Goal: Task Accomplishment & Management: Use online tool/utility

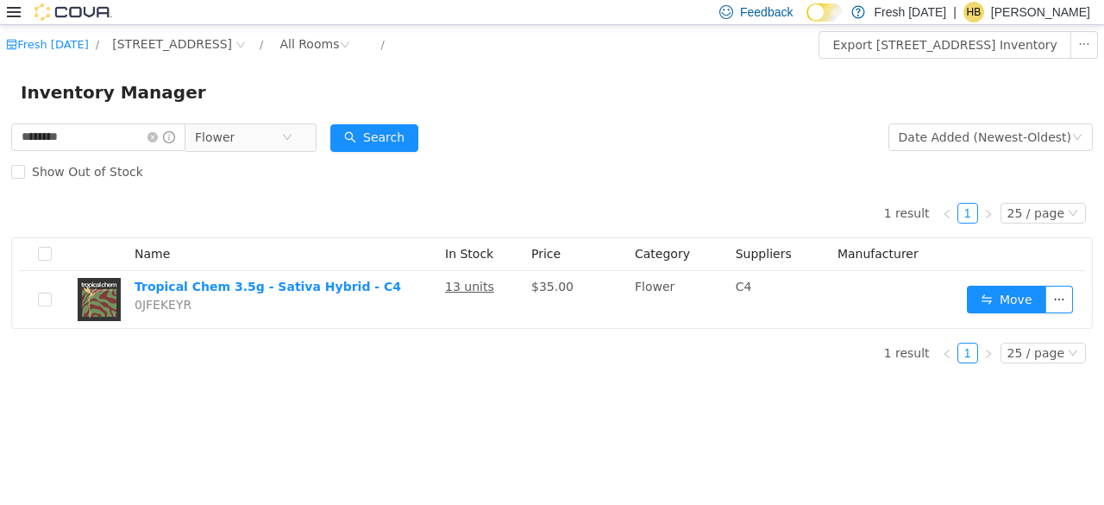
click at [471, 175] on div "Show Out of Stock" at bounding box center [552, 171] width 1082 height 34
click at [618, 122] on form "******** Flower Date Added (Newest-Oldest) Search Show Out of Stock" at bounding box center [552, 154] width 1082 height 69
click at [623, 129] on form "******** Flower Date Added (Newest-Oldest) Search Show Out of Stock" at bounding box center [552, 154] width 1082 height 69
click at [6, 13] on div "Feedback Dark Mode Fresh [DATE] | HB [PERSON_NAME]" at bounding box center [552, 12] width 1104 height 25
click at [9, 17] on icon at bounding box center [14, 12] width 14 height 14
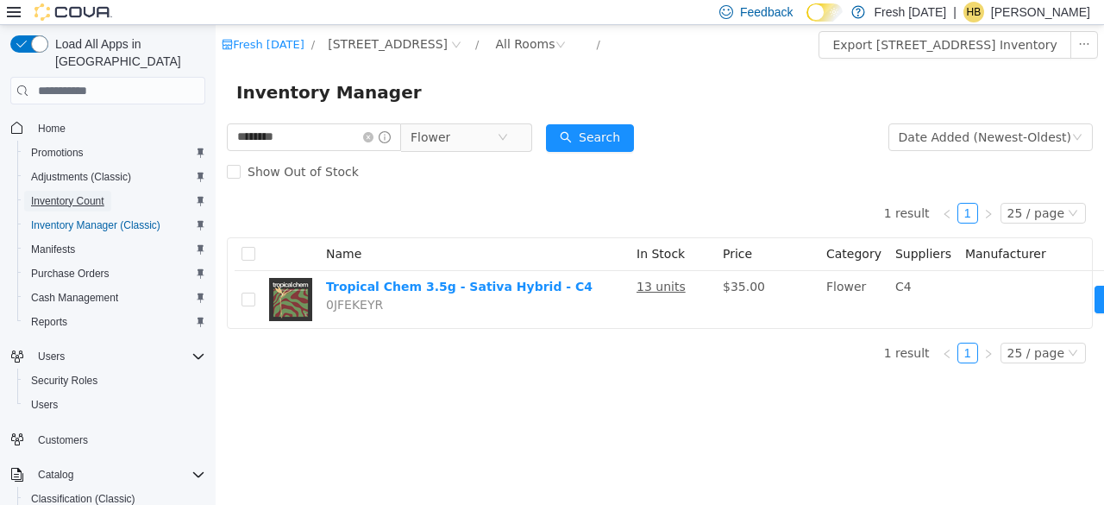
click at [80, 194] on span "Inventory Count" at bounding box center [67, 201] width 73 height 14
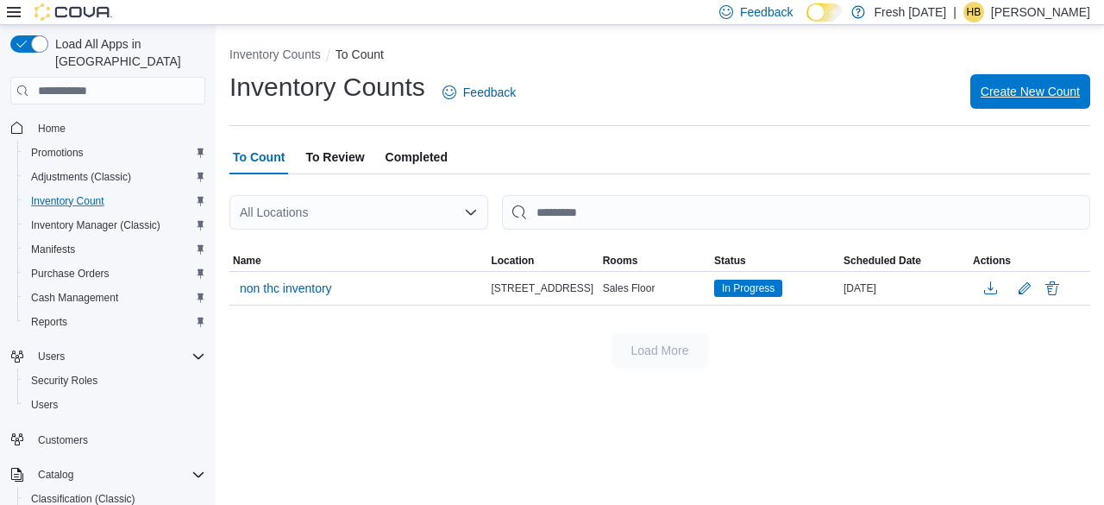
click at [1014, 84] on span "Create New Count" at bounding box center [1030, 91] width 99 height 17
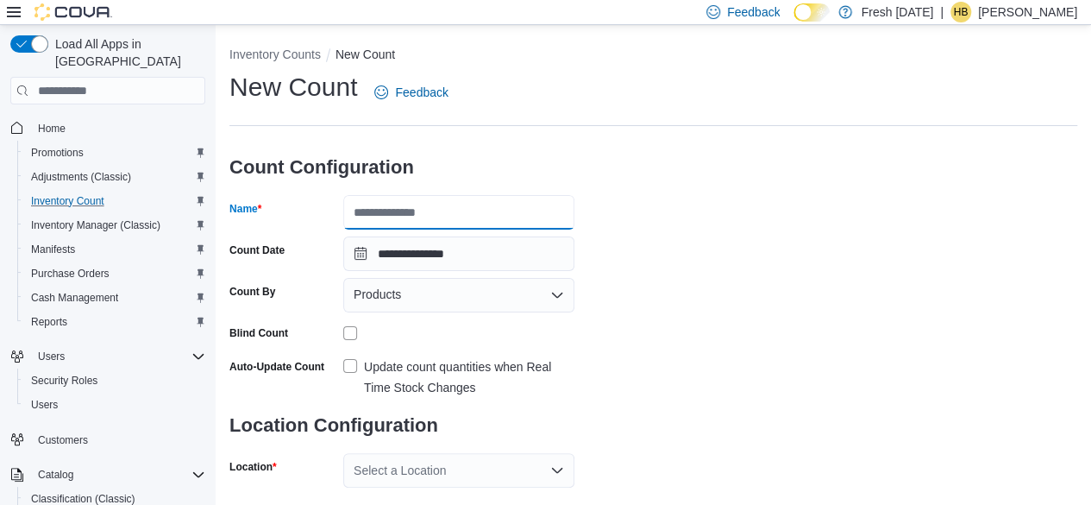
click at [392, 195] on input "Name" at bounding box center [458, 212] width 231 height 34
type input "*"
type input "*****"
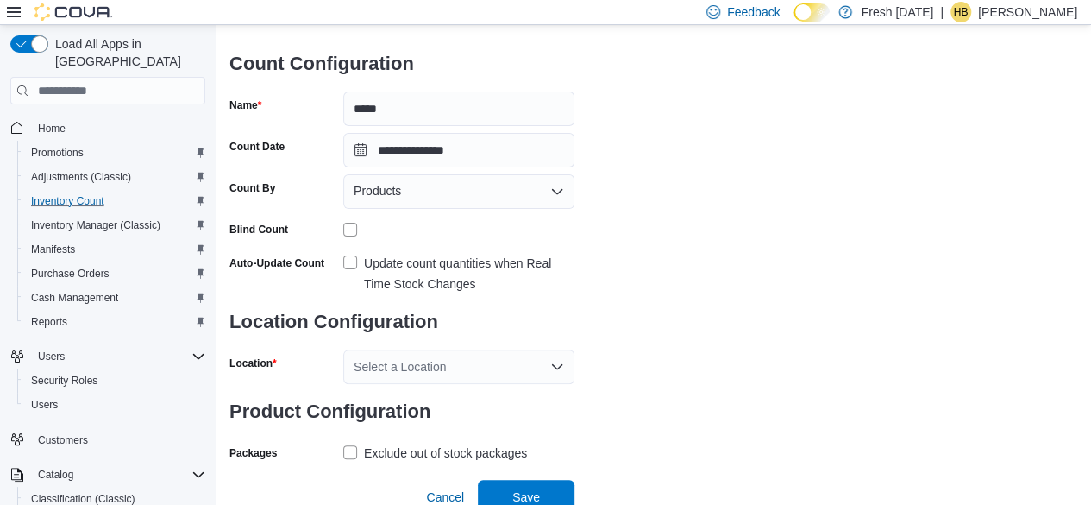
scroll to position [112, 0]
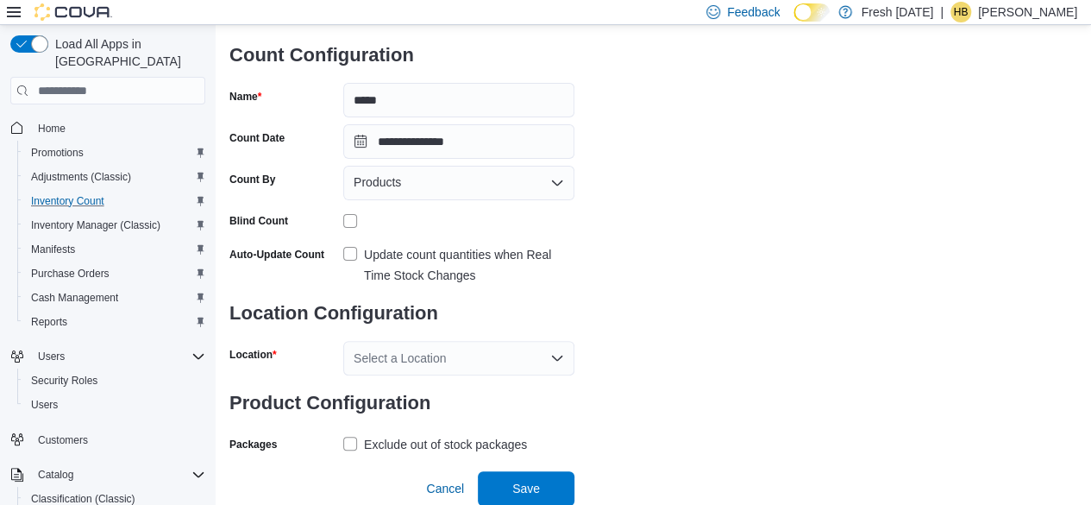
click at [461, 350] on div "Select a Location" at bounding box center [458, 358] width 231 height 34
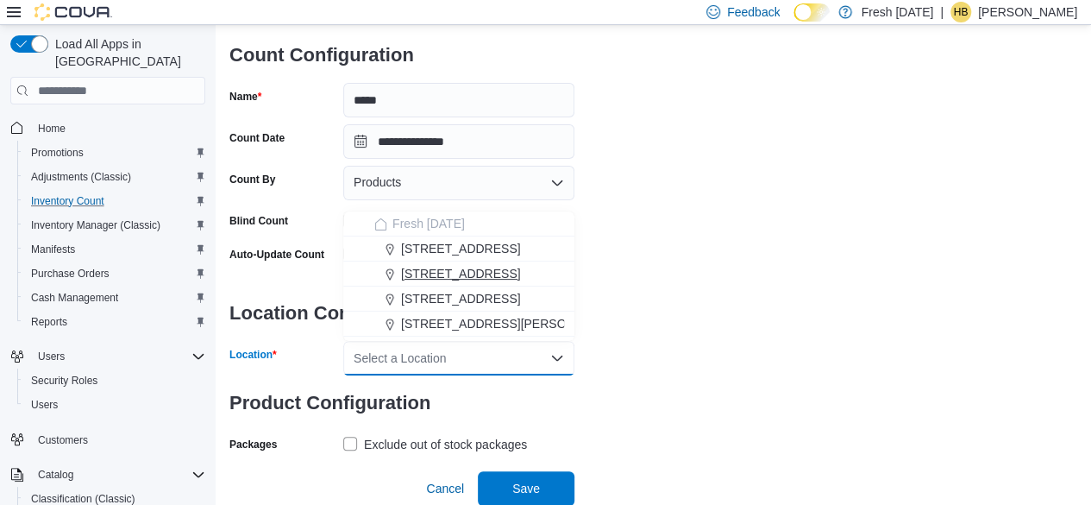
click at [467, 274] on span "[STREET_ADDRESS]" at bounding box center [460, 273] width 119 height 17
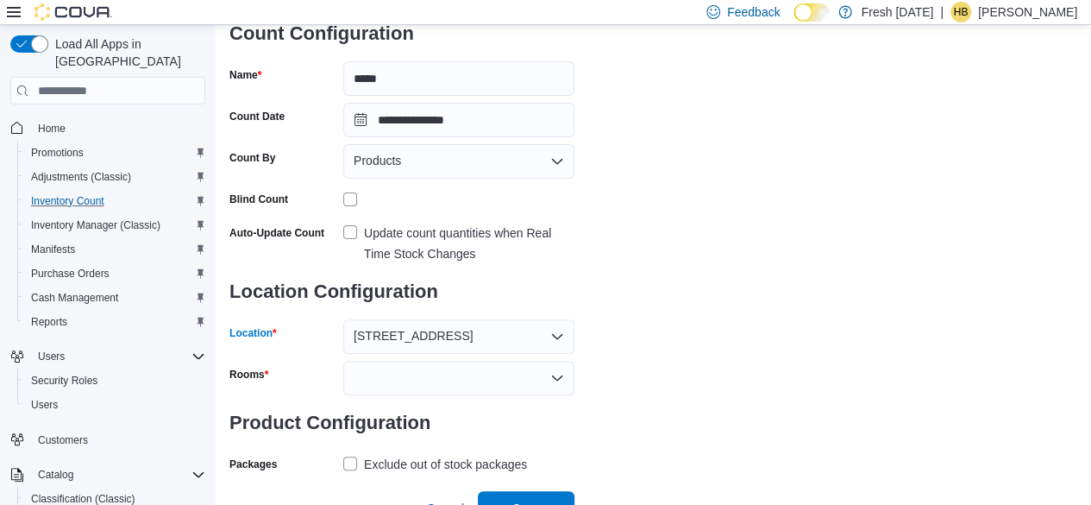
scroll to position [154, 0]
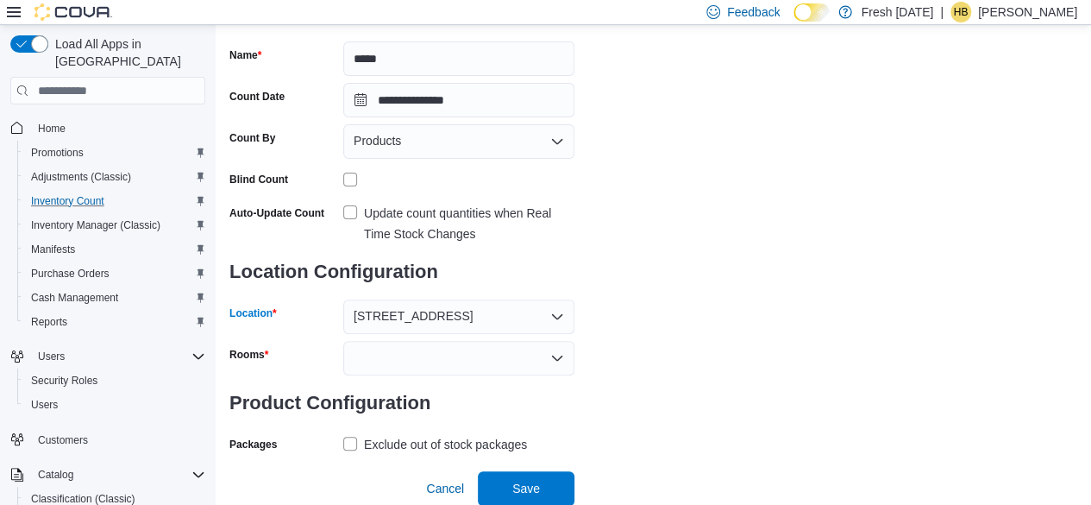
click at [478, 363] on div at bounding box center [458, 358] width 231 height 34
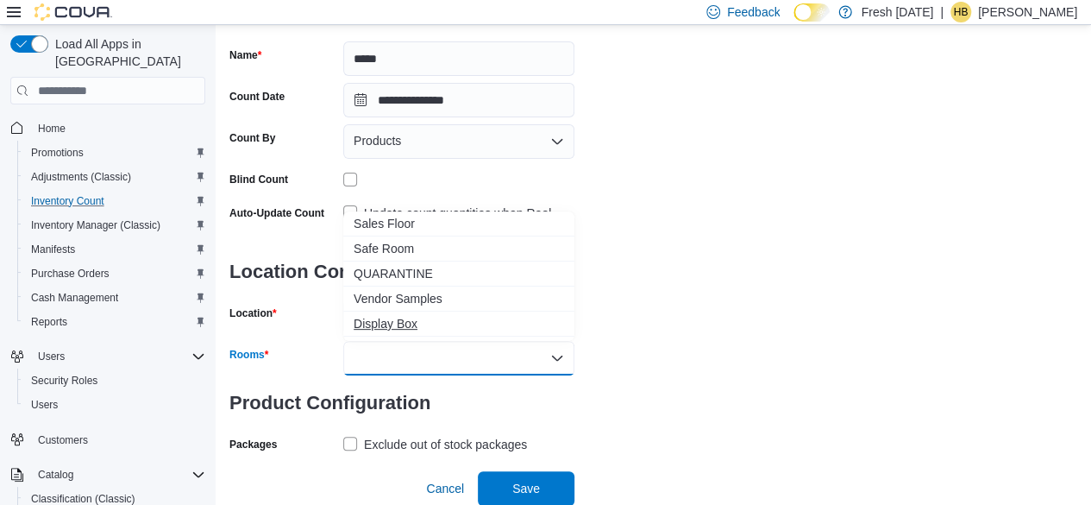
click at [405, 321] on span "Display Box" at bounding box center [459, 323] width 210 height 17
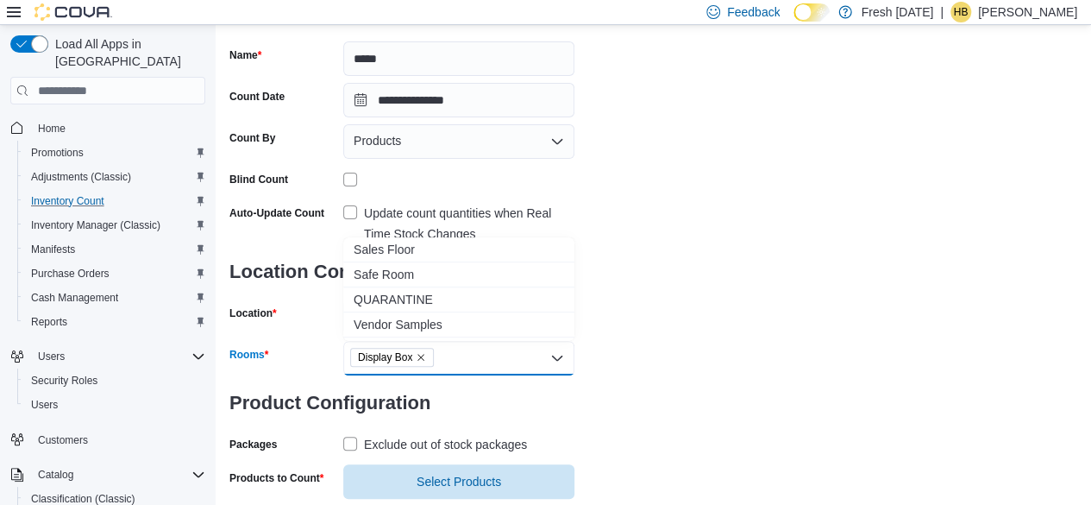
click at [405, 321] on span "Vendor Samples" at bounding box center [459, 324] width 210 height 17
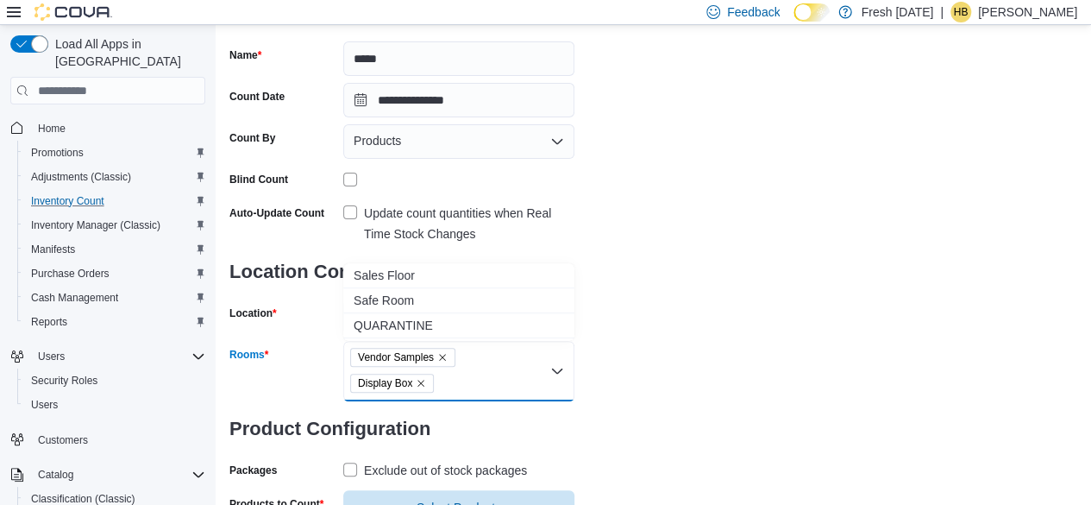
click at [405, 321] on span "QUARANTINE" at bounding box center [459, 325] width 210 height 17
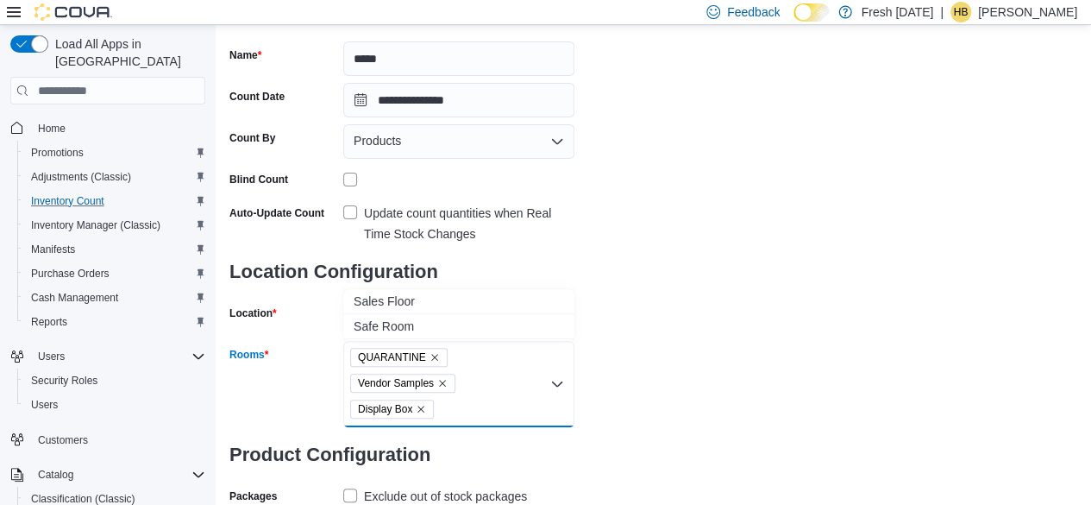
click at [405, 321] on span "Safe Room" at bounding box center [459, 325] width 210 height 17
click at [405, 321] on span "Sales Floor" at bounding box center [459, 326] width 210 height 17
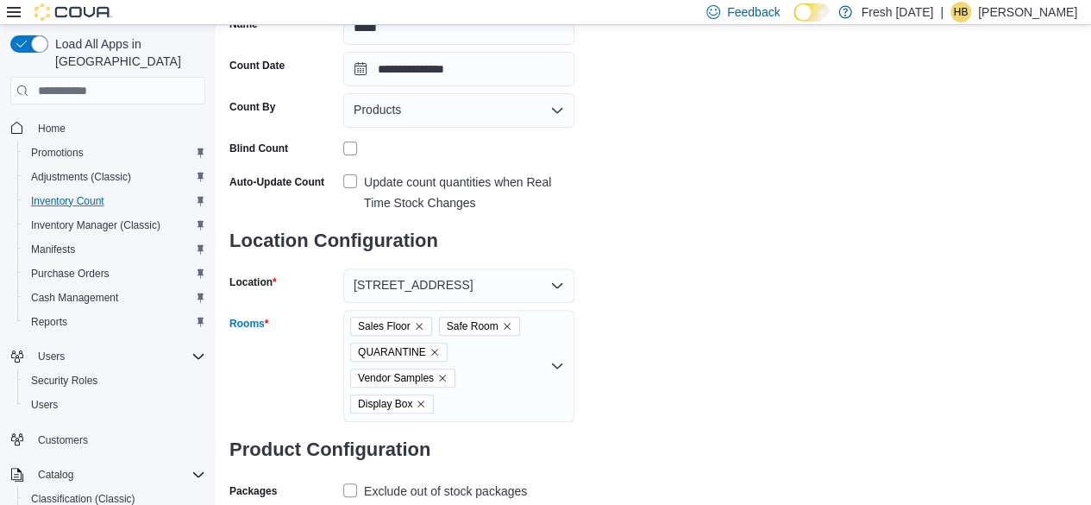
scroll to position [273, 0]
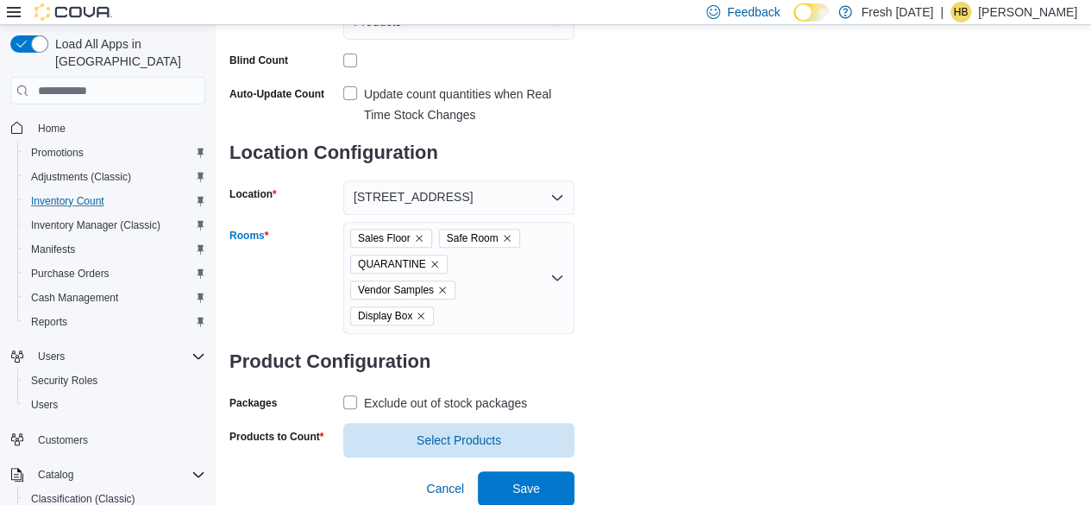
click at [699, 303] on div "**********" at bounding box center [653, 127] width 848 height 660
click at [430, 440] on span "Select Products" at bounding box center [459, 438] width 85 height 17
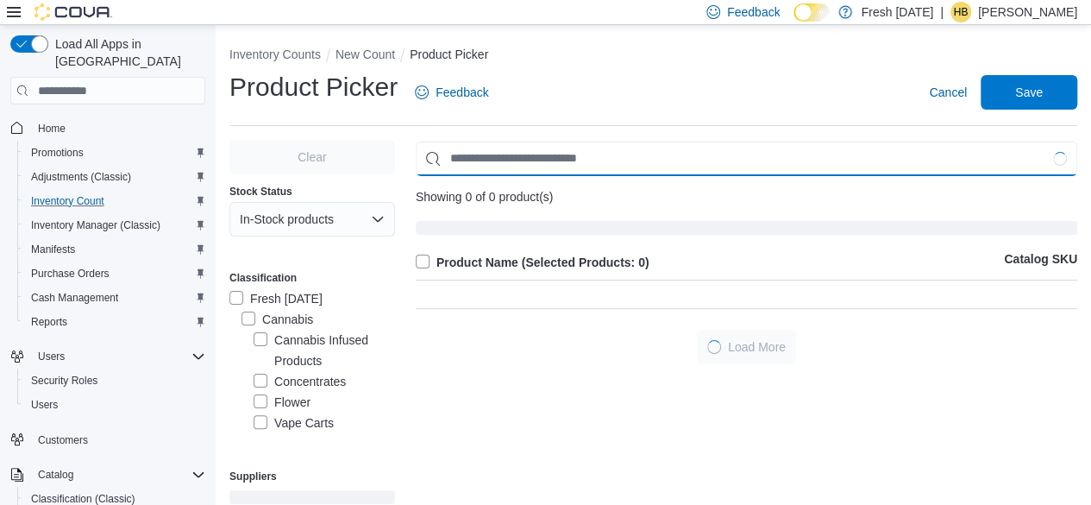
click at [561, 168] on input "Use aria labels when no actual label is in use" at bounding box center [747, 158] width 662 height 34
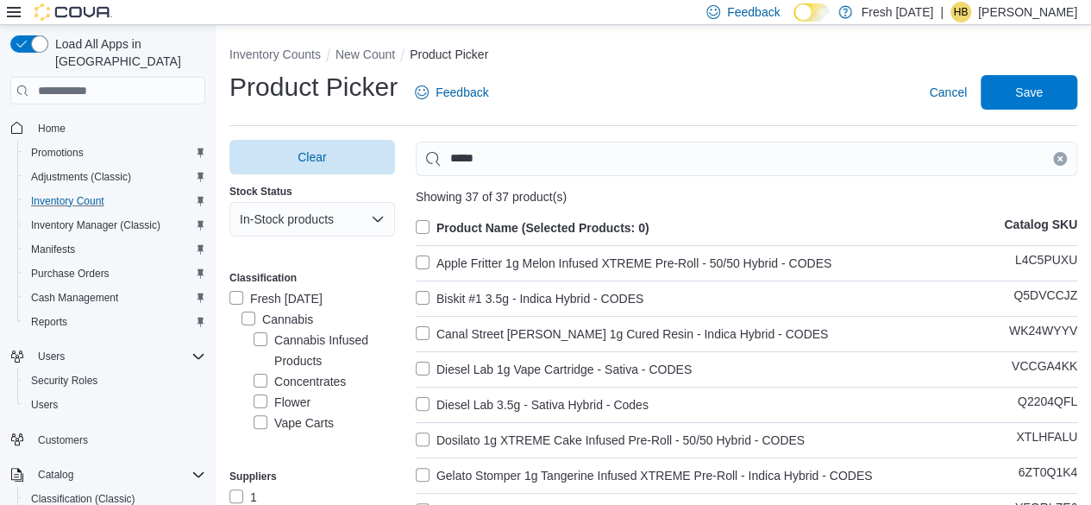
click at [429, 221] on label "Product Name (Selected Products: 0)" at bounding box center [533, 227] width 234 height 21
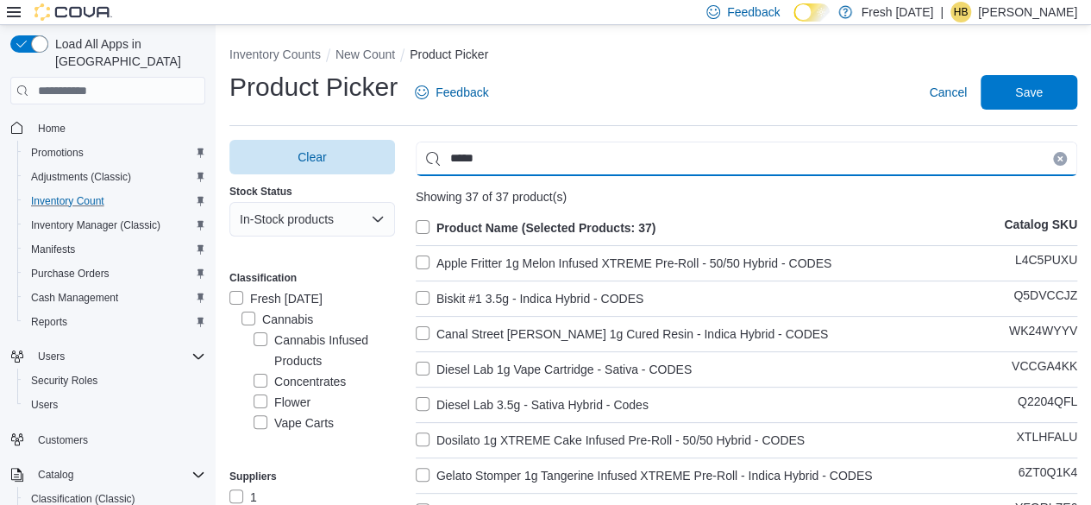
click at [531, 158] on input "*****" at bounding box center [747, 158] width 662 height 34
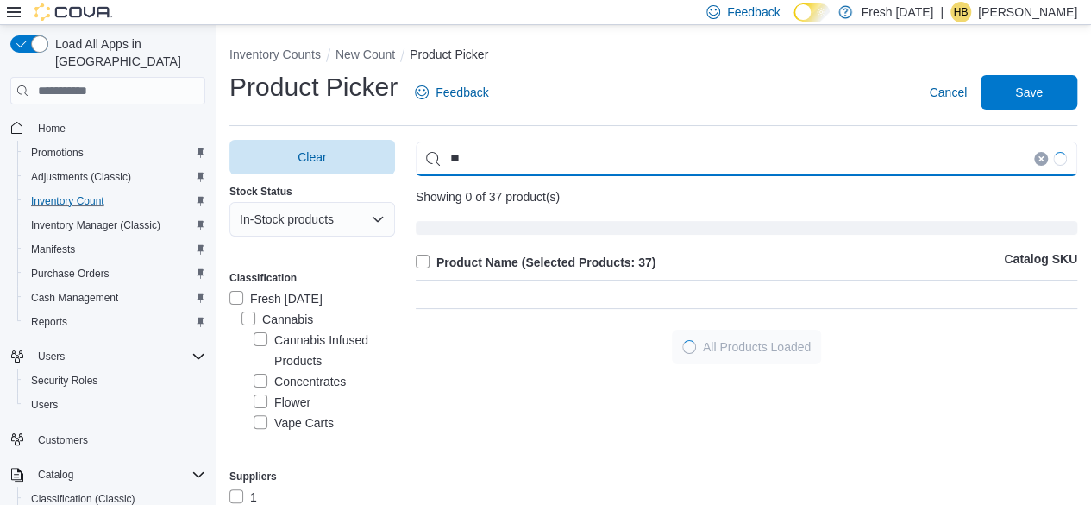
type input "*"
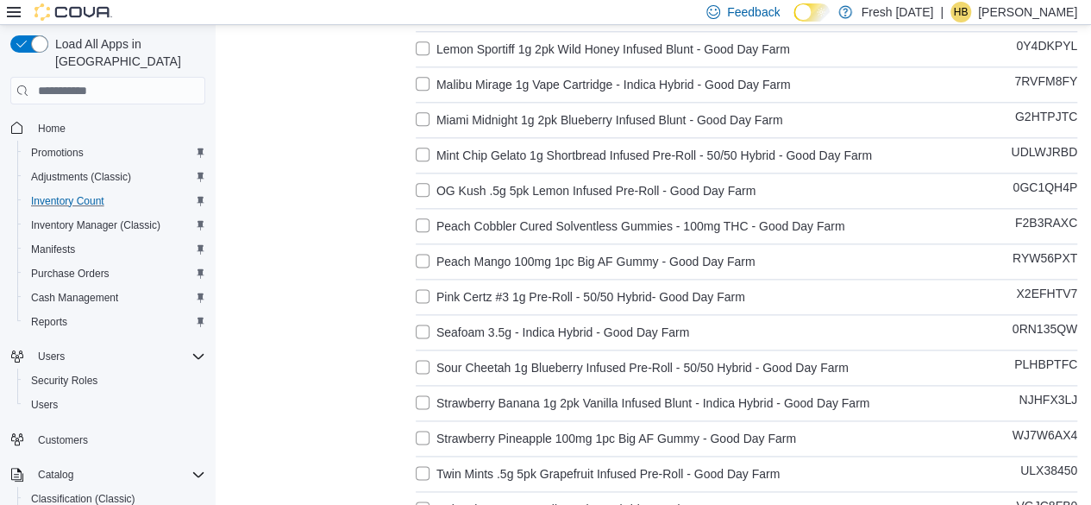
scroll to position [1109, 0]
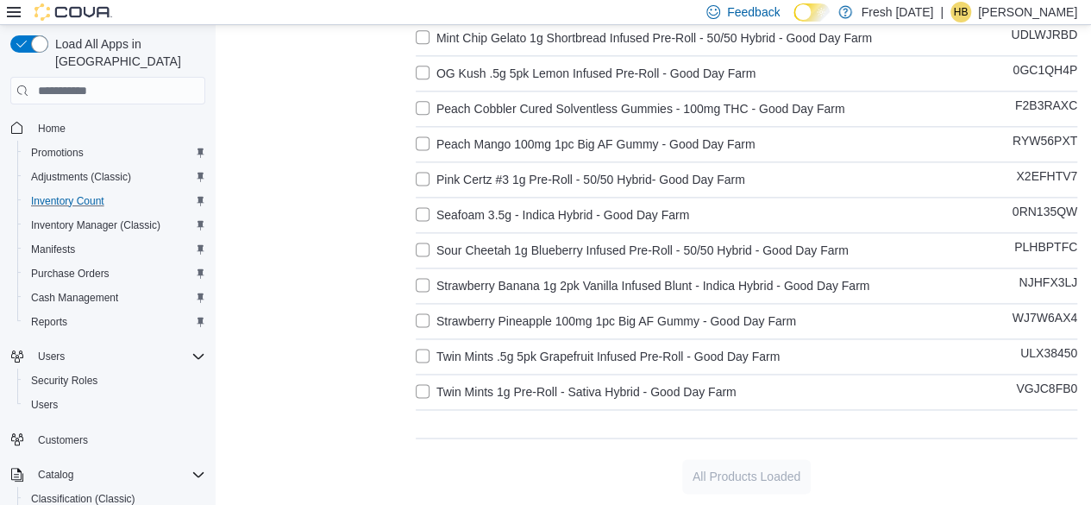
type input "********"
click at [430, 391] on label "Twin Mints 1g Pre-Roll - Sativa Hybrid - Good Day Farm" at bounding box center [576, 391] width 321 height 21
click at [426, 354] on label "Twin Mints .5g 5pk Grapefruit Infused Pre-Roll - Good Day Farm" at bounding box center [598, 356] width 364 height 21
click at [426, 322] on label "Strawberry Pineapple 100mg 1pc Big AF Gummy - Good Day Farm" at bounding box center [606, 320] width 380 height 21
click at [426, 279] on label "Strawberry Banana 1g 2pk Vanilla Infused Blunt - Indica Hybrid - Good Day Farm" at bounding box center [643, 285] width 454 height 21
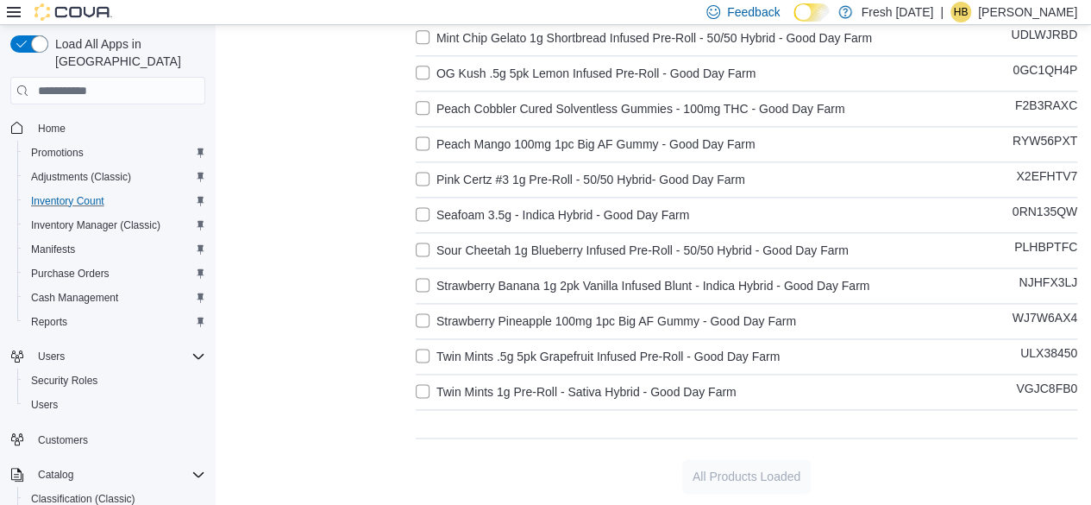
click at [423, 248] on label "Sour Cheetah 1g Blueberry Infused Pre-Roll - 50/50 Hybrid - Good Day Farm" at bounding box center [632, 250] width 433 height 21
click at [423, 221] on label "Seafoam 3.5g - Indica Hybrid - Good Day Farm" at bounding box center [552, 214] width 273 height 21
click at [423, 179] on label "Pink Certz #3 1g Pre-Roll - 50/50 Hybrid- Good Day Farm" at bounding box center [580, 179] width 329 height 21
click at [427, 144] on label "Peach Mango 100mg 1pc Big AF Gummy - Good Day Farm" at bounding box center [586, 144] width 340 height 21
click at [424, 113] on label "Peach Cobbler Cured Solventless Gummies - 100mg THC - Good Day Farm" at bounding box center [631, 108] width 430 height 21
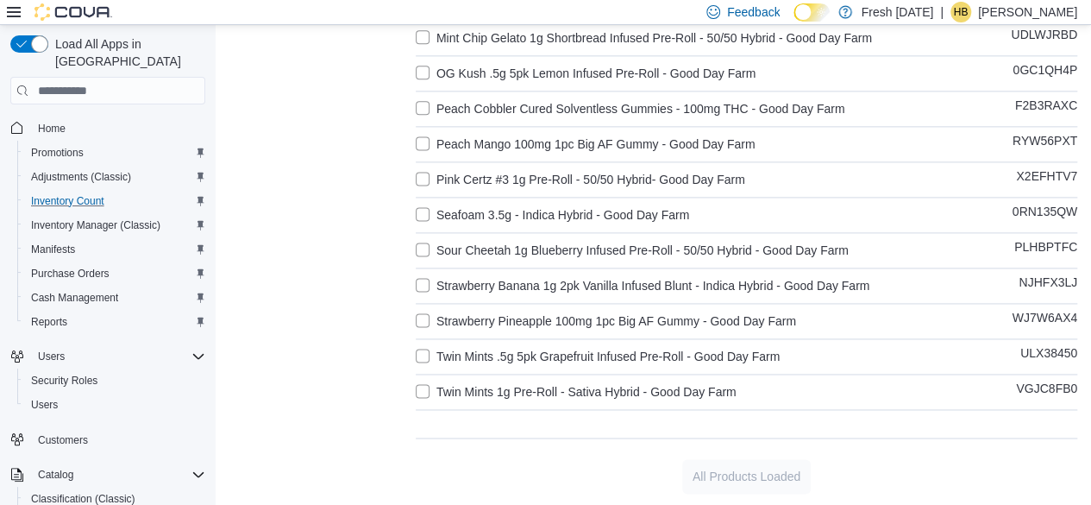
click at [427, 72] on label "OG Kush .5g 5pk Lemon Infused Pre-Roll - Good Day Farm" at bounding box center [586, 73] width 340 height 21
click at [427, 44] on label "Mint Chip Gelato 1g Shortbread Infused Pre-Roll - 50/50 Hybrid - Good Day Farm" at bounding box center [644, 38] width 456 height 21
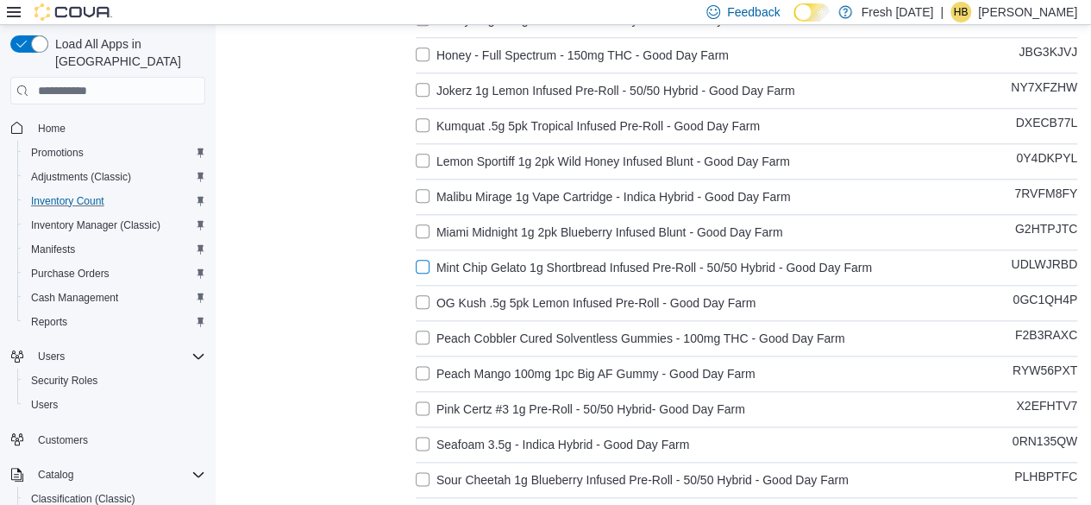
scroll to position [850, 0]
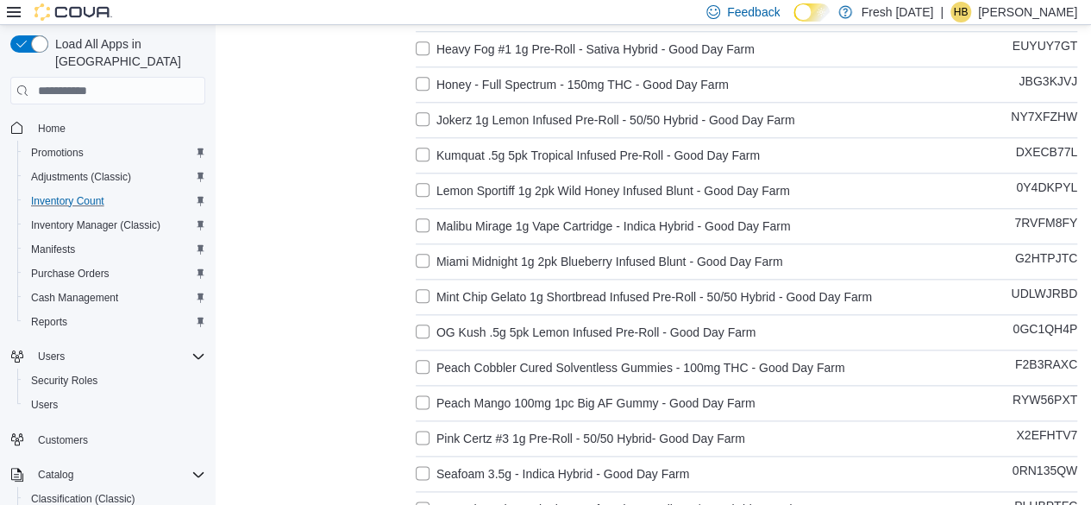
click at [421, 260] on label "Miami Midnight 1g 2pk Blueberry Infused Blunt - Good Day Farm" at bounding box center [599, 261] width 367 height 21
drag, startPoint x: 423, startPoint y: 219, endPoint x: 423, endPoint y: 184, distance: 35.4
click at [423, 218] on label "Malibu Mirage 1g Vape Cartridge - Indica Hybrid - Good Day Farm" at bounding box center [603, 226] width 375 height 21
click at [423, 180] on label "Lemon Sportiff 1g 2pk Wild Honey Infused Blunt - Good Day Farm" at bounding box center [603, 190] width 374 height 21
click at [421, 149] on label "Kumquat .5g 5pk Tropical Infused Pre-Roll - Good Day Farm" at bounding box center [588, 155] width 344 height 21
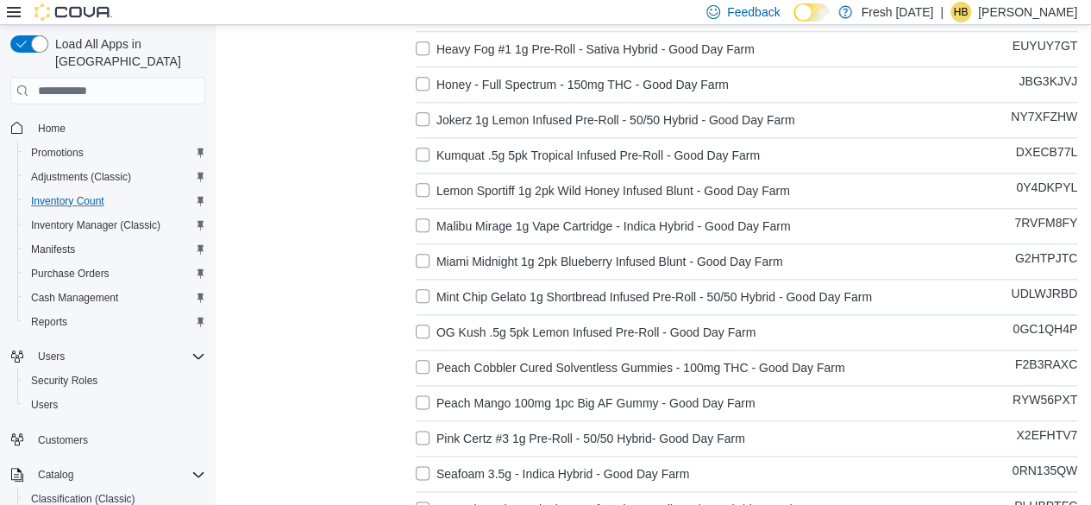
click at [423, 113] on label "Jokerz 1g Lemon Infused Pre-Roll - 50/50 Hybrid - Good Day Farm" at bounding box center [605, 120] width 379 height 21
click at [423, 80] on label "Honey - Full Spectrum - 150mg THC - Good Day Farm" at bounding box center [572, 84] width 313 height 21
click at [425, 53] on label "Heavy Fog #1 1g Pre-Roll - Sativa Hybrid - Good Day Farm" at bounding box center [585, 49] width 339 height 21
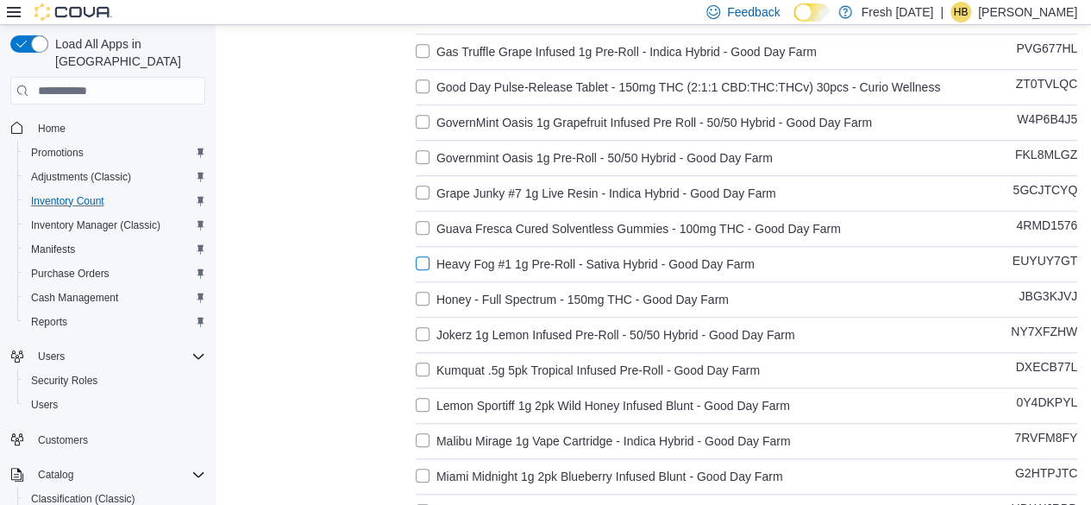
scroll to position [592, 0]
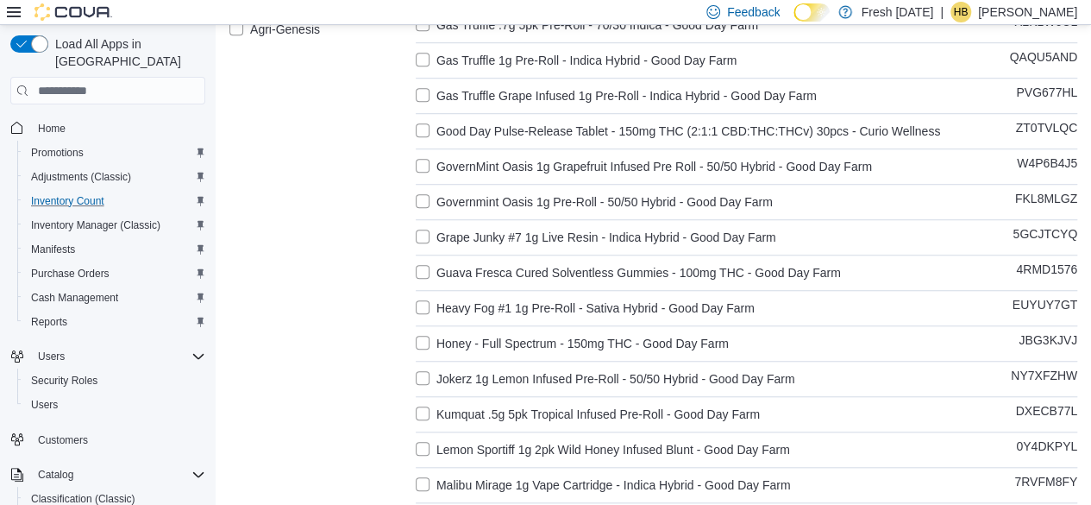
click at [417, 267] on div "Clear Stock Status In-Stock products Classification Fresh [DATE] Cannabis Canna…" at bounding box center [653, 279] width 848 height 1463
click at [423, 259] on div "Product Name (Selected Products: 55) Catalog SKU [PERSON_NAME] Honey 3.5g - 50/…" at bounding box center [747, 280] width 662 height 1308
click at [426, 266] on label "Guava Fresca Cured Solventless Gummies - 100mg THC - Good Day Farm" at bounding box center [628, 272] width 425 height 21
click at [421, 231] on label "Grape Junky #7 1g Live Resin - Indica Hybrid - Good Day Farm" at bounding box center [596, 237] width 361 height 21
click at [421, 204] on label "Governmint Oasis 1g Pre-Roll - 50/50 Hybrid - Good Day Farm" at bounding box center [594, 201] width 357 height 21
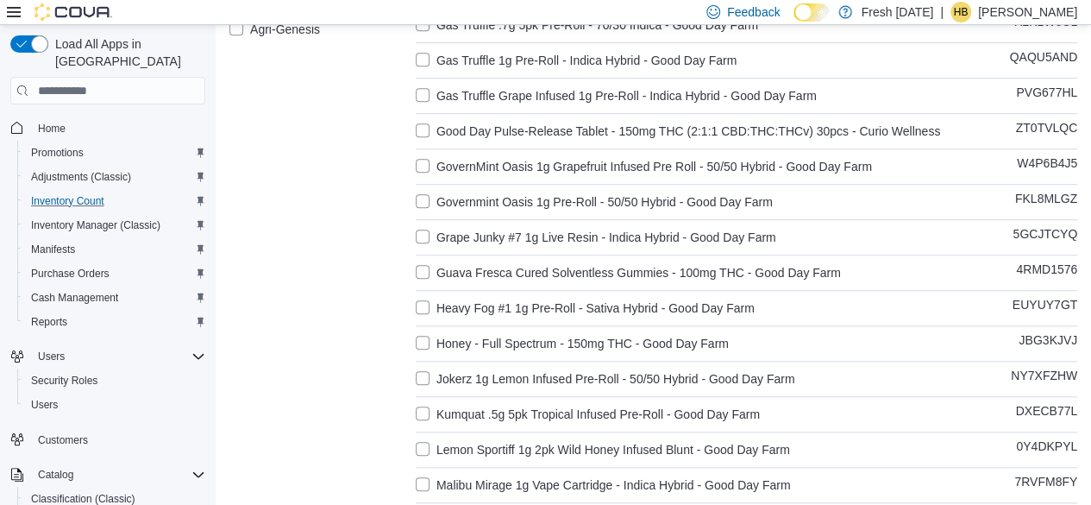
drag, startPoint x: 423, startPoint y: 167, endPoint x: 423, endPoint y: 151, distance: 16.4
click at [423, 165] on label "GovernMint Oasis 1g Grapefruit Infused Pre Roll - 50/50 Hybrid - Good Day Farm" at bounding box center [644, 166] width 456 height 21
click at [423, 130] on label "Good Day Pulse-Release Tablet - 150mg THC (2:1:1 CBD:THC:THCv) 30pcs - Curio We…" at bounding box center [678, 131] width 524 height 21
click at [423, 99] on label "Gas Truffle Grape Infused 1g Pre-Roll - Indica Hybrid - Good Day Farm" at bounding box center [616, 95] width 401 height 21
click at [426, 61] on label "Gas Truffle 1g Pre-Roll - Indica Hybrid - Good Day Farm" at bounding box center [576, 60] width 321 height 21
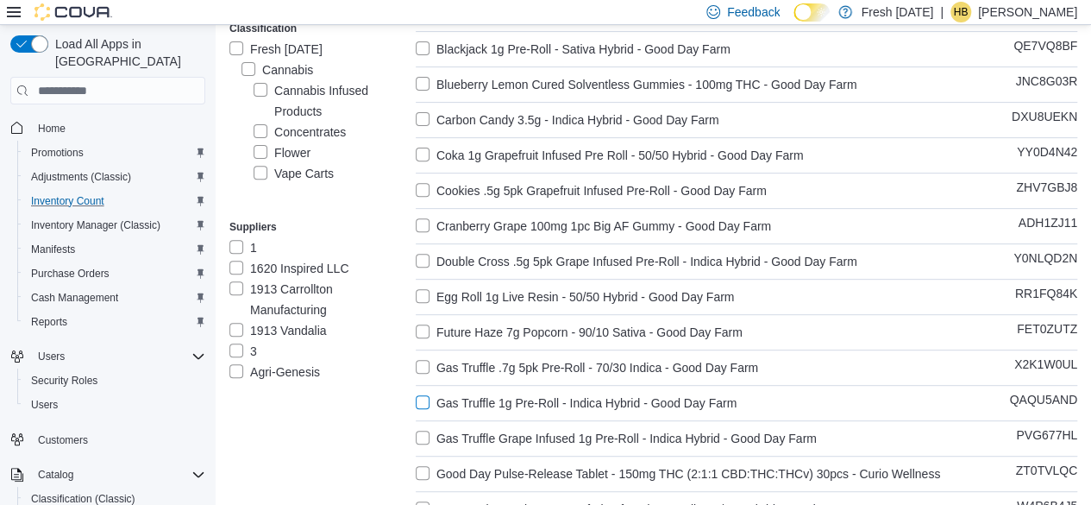
scroll to position [247, 0]
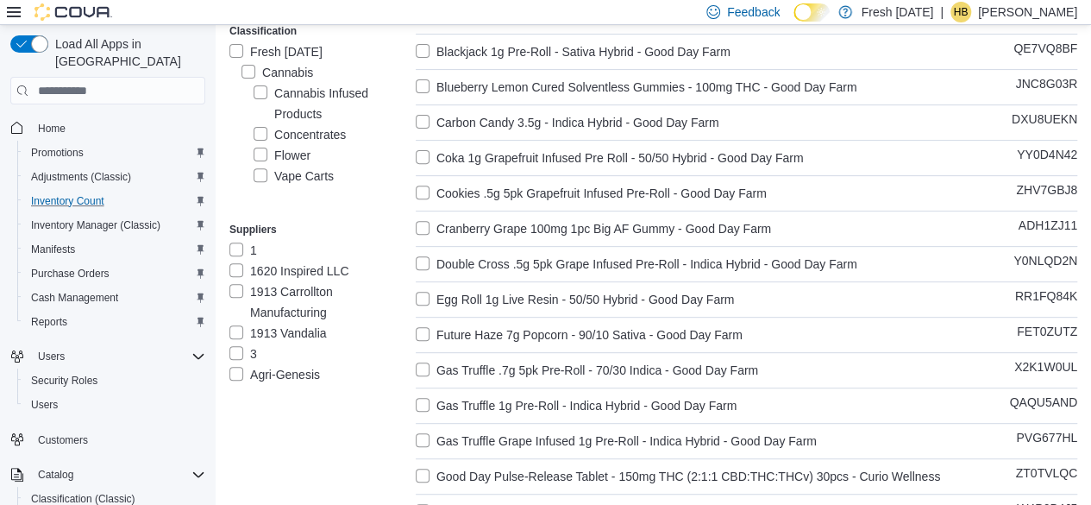
click at [421, 364] on label "Gas Truffle .7g 5pk Pre-Roll - 70/30 Indica - Good Day Farm" at bounding box center [587, 370] width 342 height 21
click at [421, 332] on label "Future Haze 7g Popcorn - 90/10 Sativa - Good Day Farm" at bounding box center [579, 334] width 327 height 21
click at [424, 294] on label "Egg Roll 1g Live Resin - 50/50 Hybrid - Good Day Farm" at bounding box center [575, 299] width 318 height 21
click at [425, 258] on label "Double Cross .5g 5pk Grape Infused Pre-Roll - Indica Hybrid - Good Day Farm" at bounding box center [637, 264] width 442 height 21
click at [425, 223] on label "Cranberry Grape 100mg 1pc Big AF Gummy - Good Day Farm" at bounding box center [593, 228] width 355 height 21
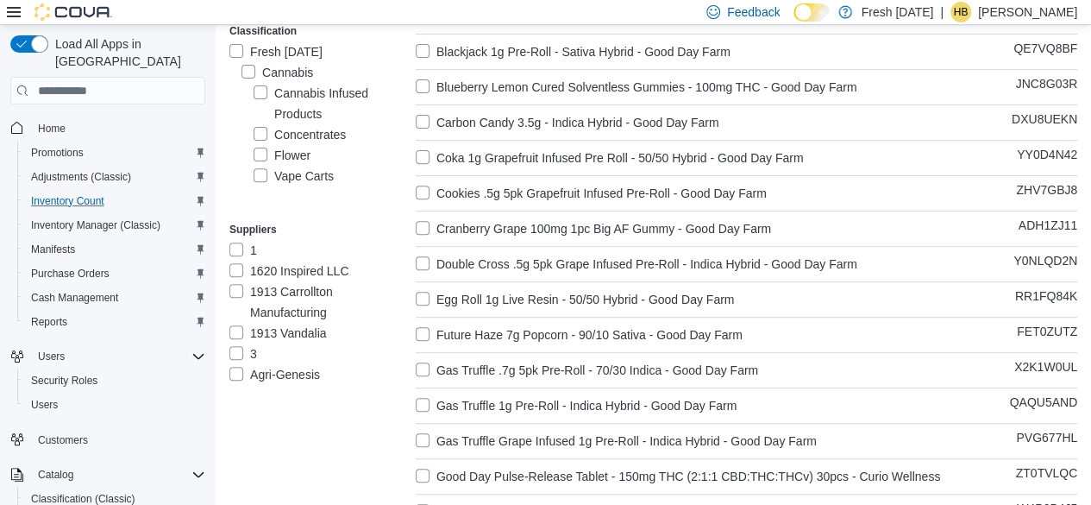
click at [426, 184] on label "Cookies .5g 5pk Grapefruit Infused Pre-Roll - Good Day Farm" at bounding box center [591, 193] width 351 height 21
click at [426, 147] on label "Coka 1g Grapefruit Infused Pre Roll - 50/50 Hybrid - Good Day Farm" at bounding box center [610, 157] width 388 height 21
click at [423, 119] on label "Carbon Candy 3.5g - Indica Hybrid - Good Day Farm" at bounding box center [568, 122] width 304 height 21
click at [430, 81] on label "Blueberry Lemon Cured Solventless Gummies - 100mg THC - Good Day Farm" at bounding box center [637, 87] width 442 height 21
click at [425, 47] on label "Blackjack 1g Pre-Roll - Sativa Hybrid - Good Day Farm" at bounding box center [573, 51] width 315 height 21
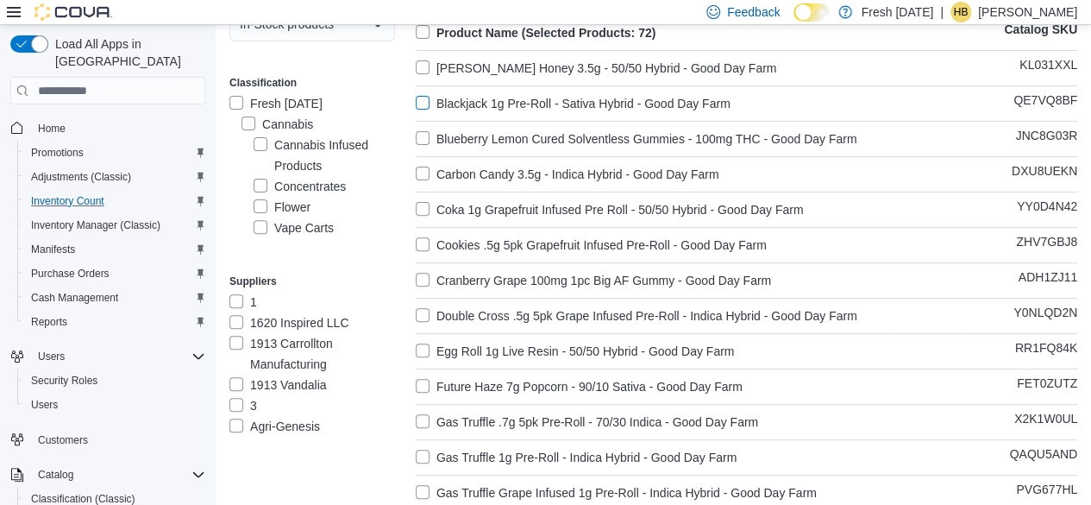
scroll to position [0, 0]
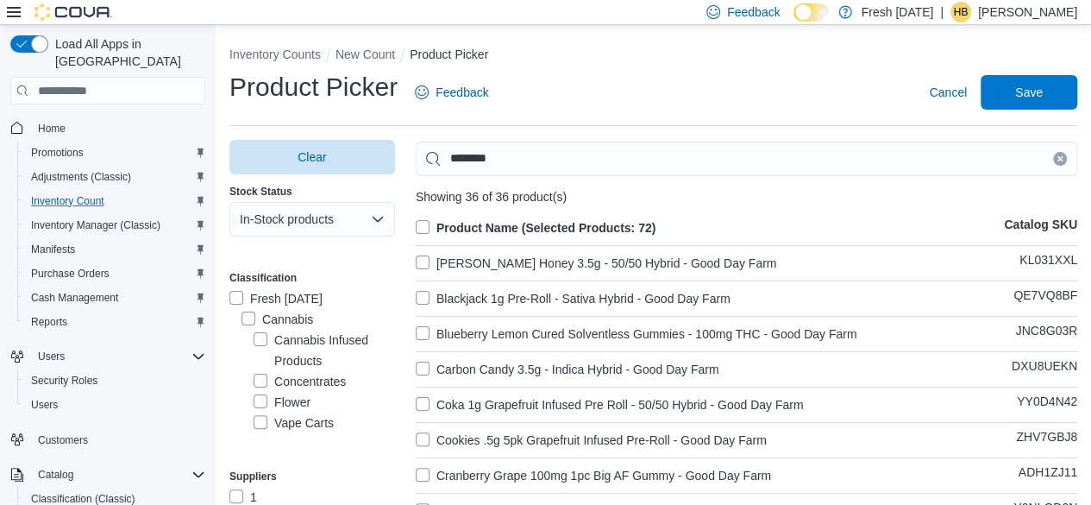
click at [427, 262] on label "[PERSON_NAME] Honey 3.5g - 50/50 Hybrid - Good Day Farm" at bounding box center [596, 263] width 361 height 21
click at [1057, 96] on span "Save" at bounding box center [1029, 91] width 76 height 34
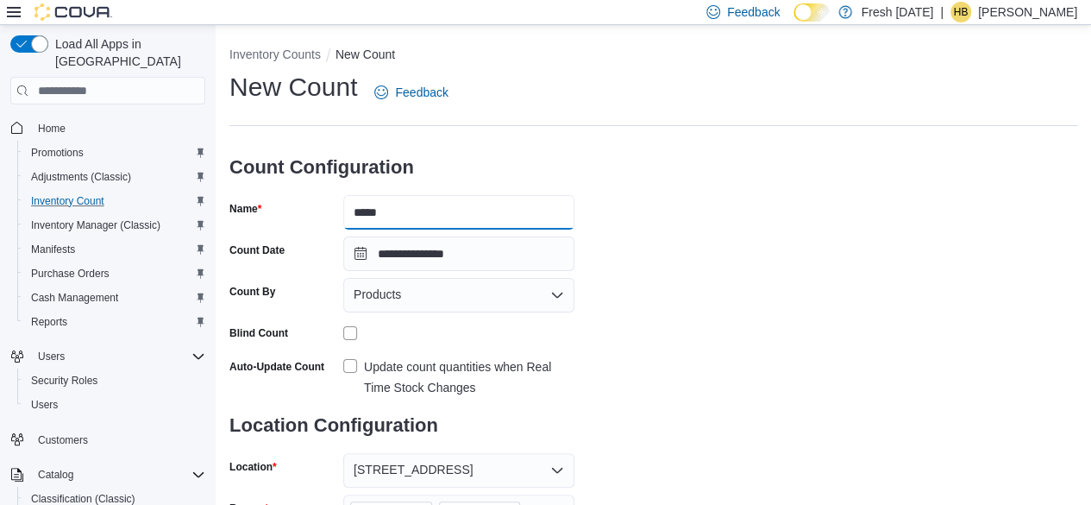
click at [492, 212] on input "*****" at bounding box center [458, 212] width 231 height 34
type input "*********"
click at [638, 185] on div "**********" at bounding box center [653, 416] width 848 height 693
click at [650, 181] on div "**********" at bounding box center [653, 416] width 848 height 693
click at [671, 234] on div "**********" at bounding box center [653, 416] width 848 height 693
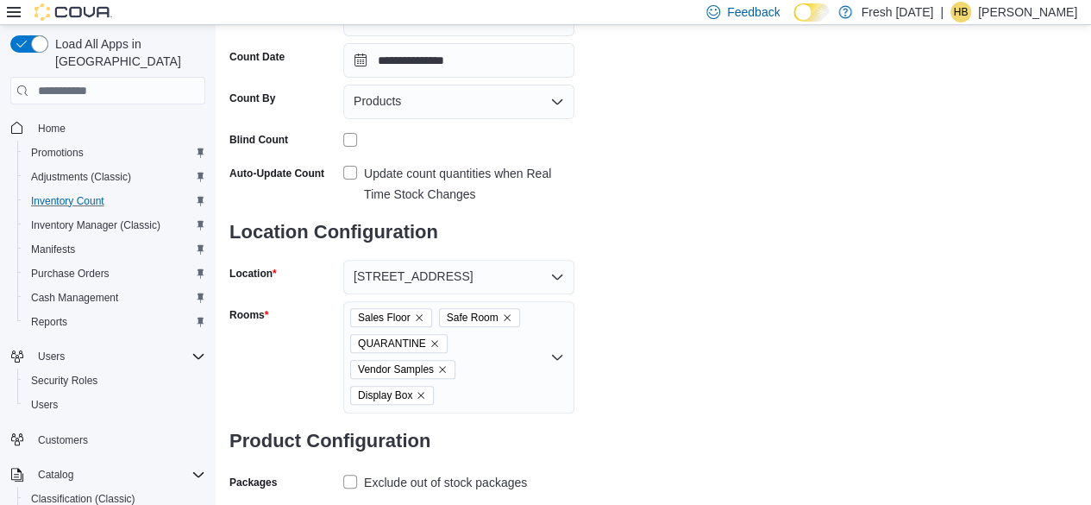
scroll to position [307, 0]
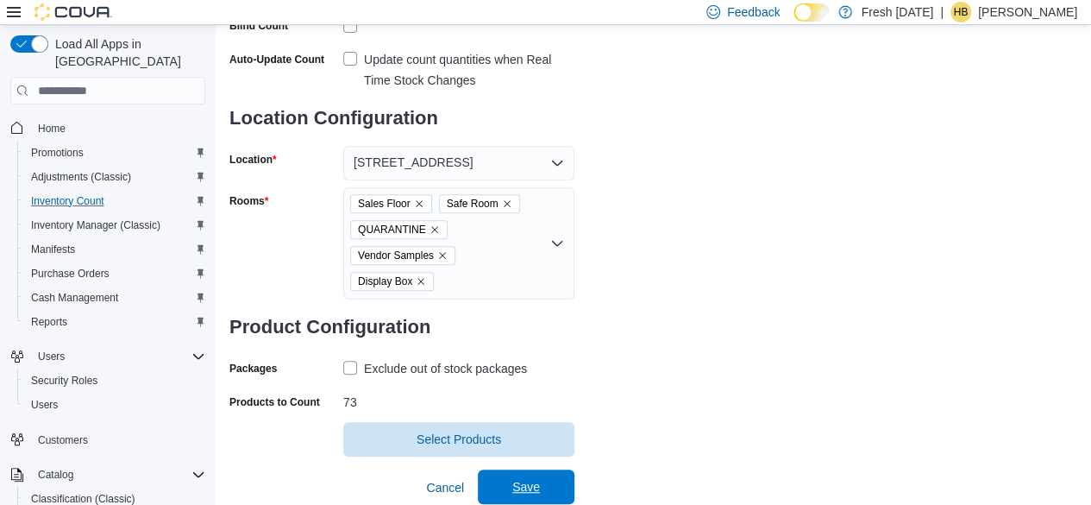
click at [560, 477] on span "Save" at bounding box center [526, 486] width 76 height 34
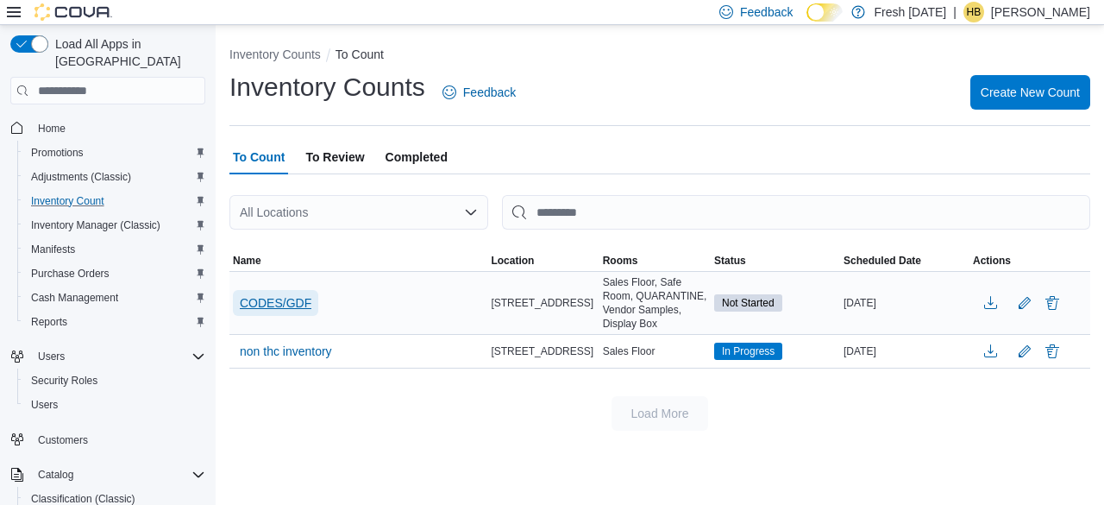
click at [271, 299] on span "CODES/GDF" at bounding box center [276, 302] width 72 height 17
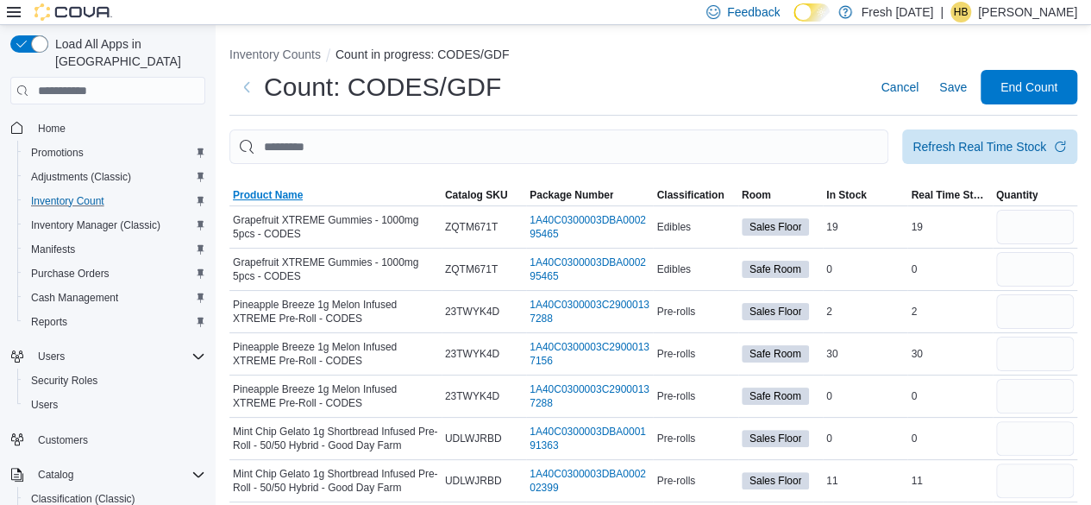
click at [309, 191] on span "Product Name" at bounding box center [335, 195] width 212 height 21
